Goal: Task Accomplishment & Management: Use online tool/utility

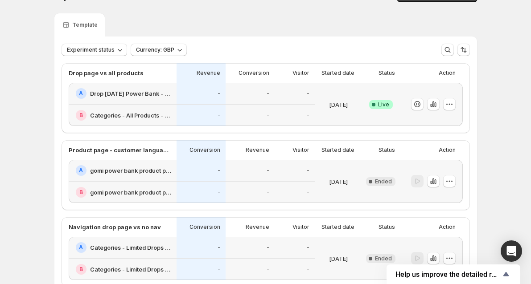
scroll to position [36, 0]
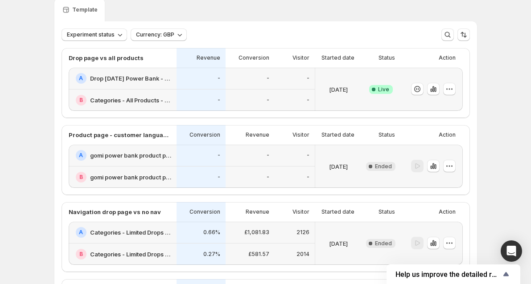
click at [272, 82] on div "-" at bounding box center [249, 79] width 49 height 22
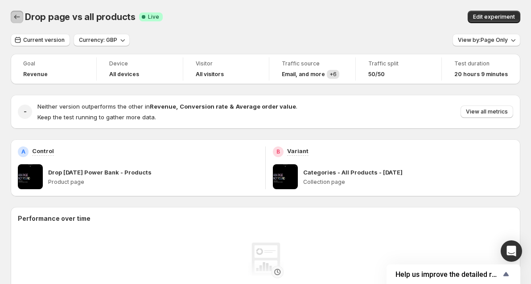
click at [11, 17] on button "Back" at bounding box center [17, 17] width 12 height 12
